Goal: Task Accomplishment & Management: Use online tool/utility

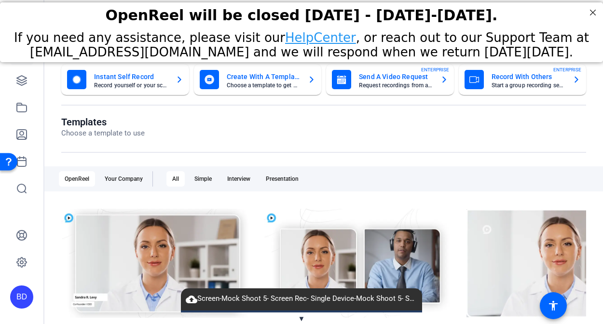
click at [299, 316] on span "▼" at bounding box center [301, 319] width 7 height 9
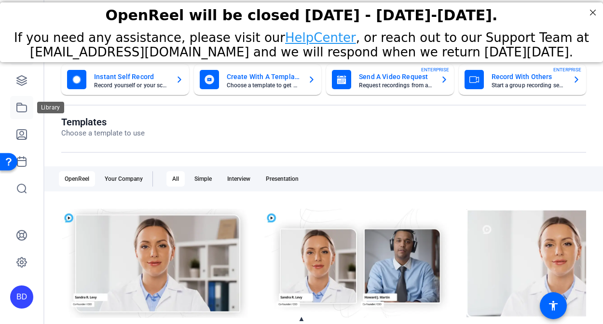
click at [22, 114] on link at bounding box center [21, 107] width 23 height 23
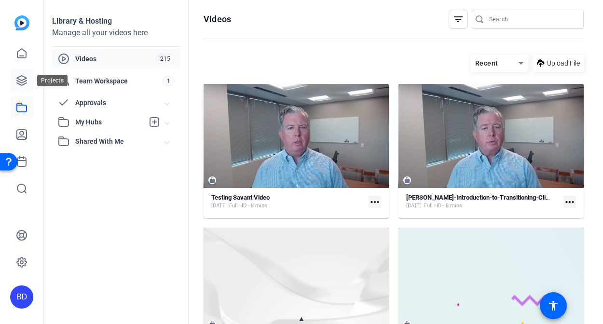
click at [20, 83] on icon at bounding box center [22, 81] width 12 height 12
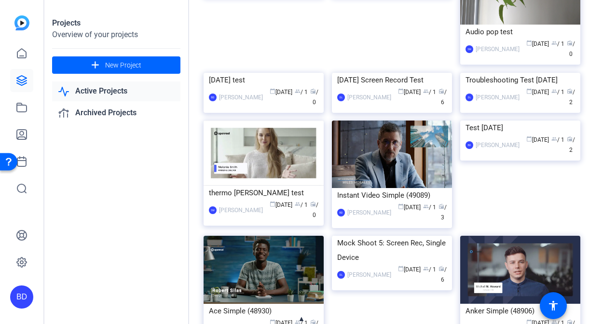
scroll to position [364, 0]
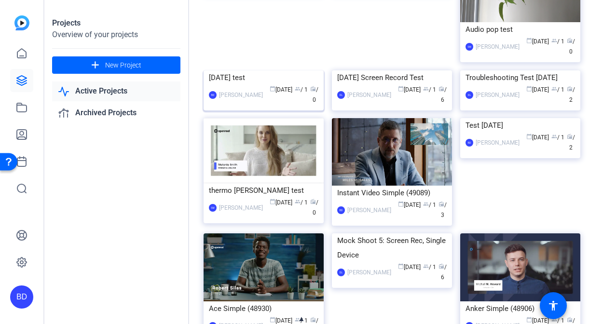
click at [263, 85] on div "7/2/25 test" at bounding box center [264, 77] width 110 height 14
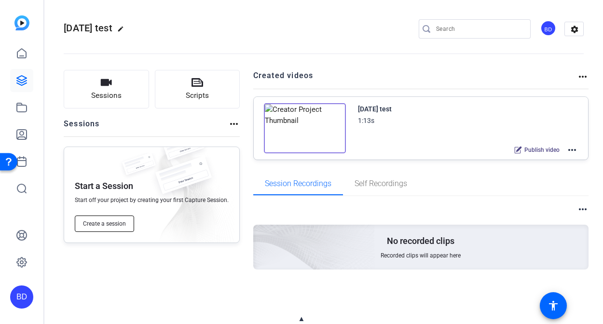
click at [108, 222] on span "Create a session" at bounding box center [104, 224] width 43 height 8
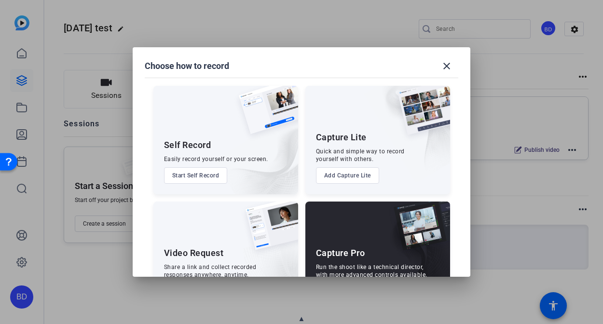
scroll to position [42, 0]
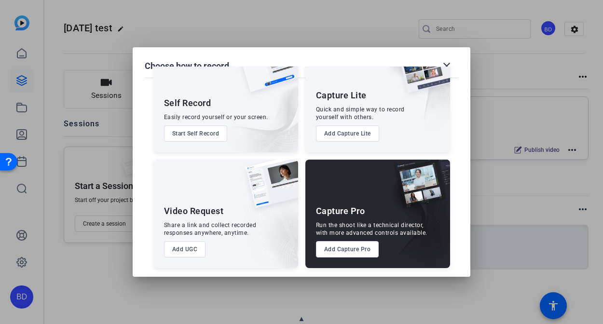
click at [351, 250] on button "Add Capture Pro" at bounding box center [347, 249] width 63 height 16
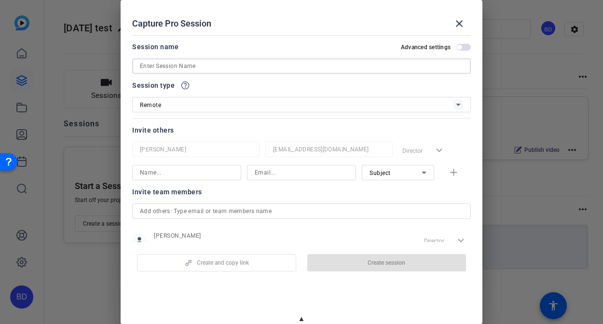
click at [229, 60] on input at bounding box center [301, 66] width 323 height 12
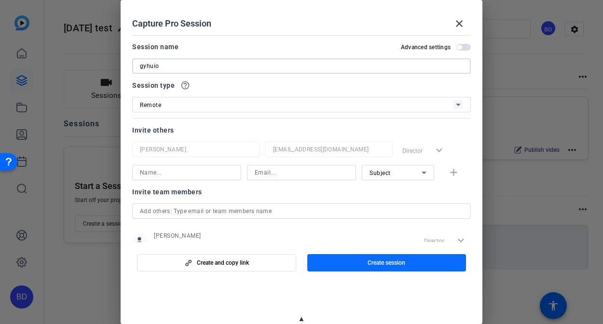
type input "gyhuio"
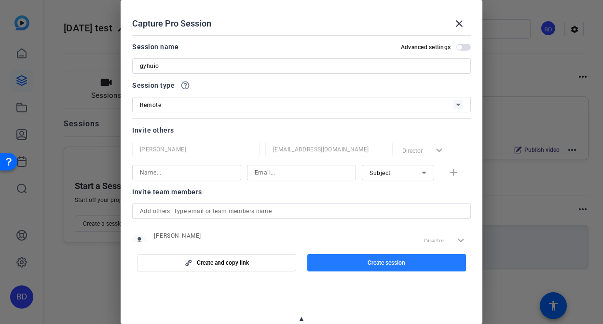
click at [359, 261] on span "button" at bounding box center [386, 262] width 159 height 23
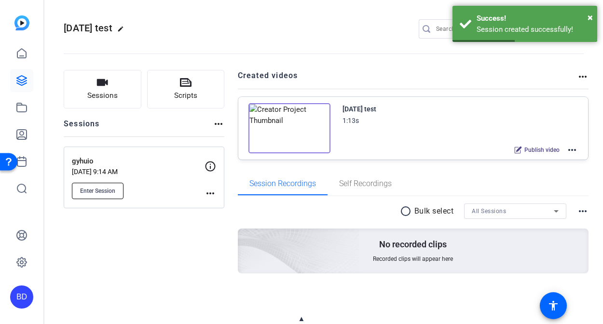
click at [112, 191] on span "Enter Session" at bounding box center [97, 191] width 35 height 8
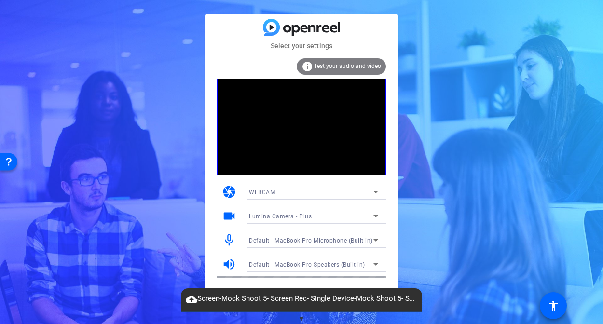
click at [301, 315] on span "▼" at bounding box center [301, 319] width 7 height 9
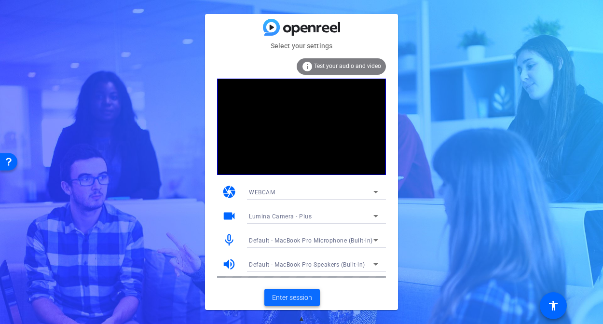
click at [297, 294] on span "Enter session" at bounding box center [292, 298] width 40 height 10
